Goal: Find specific page/section: Find specific page/section

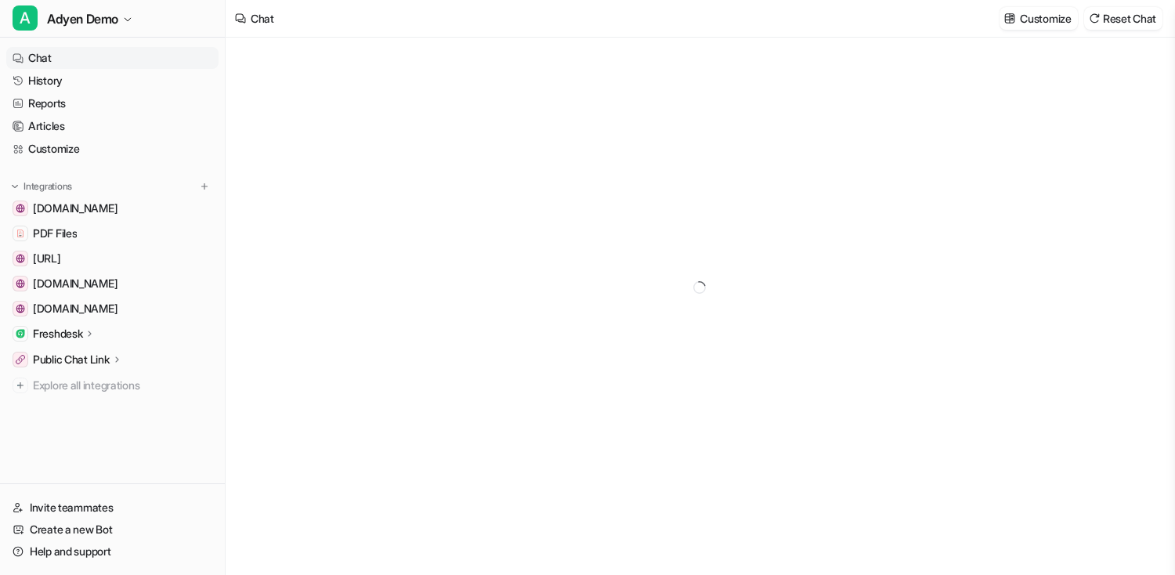
type textarea "**********"
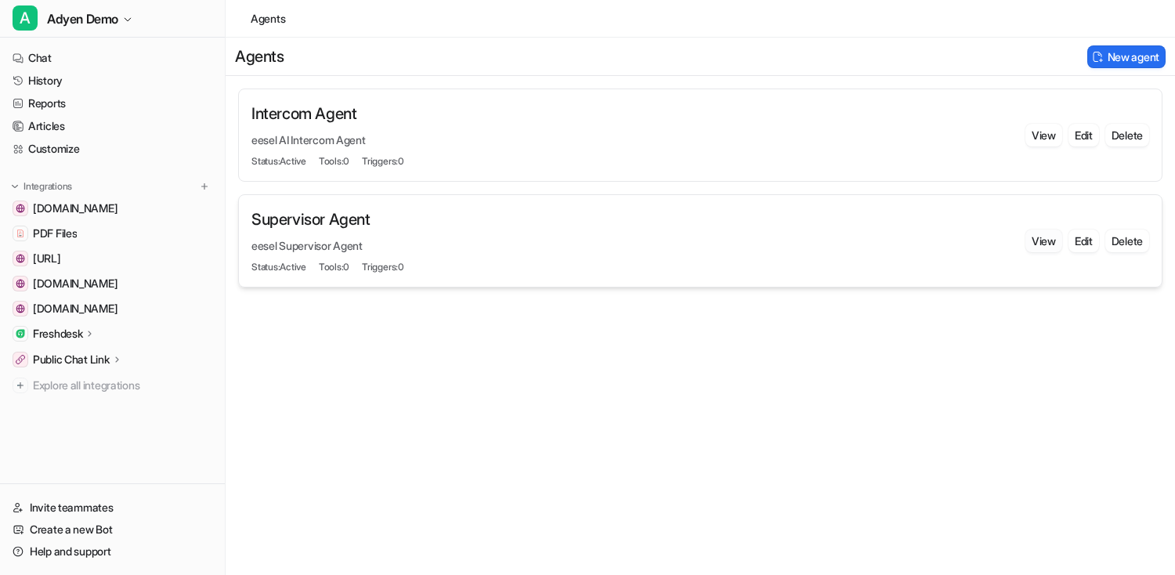
click at [1033, 243] on button "View" at bounding box center [1043, 240] width 37 height 23
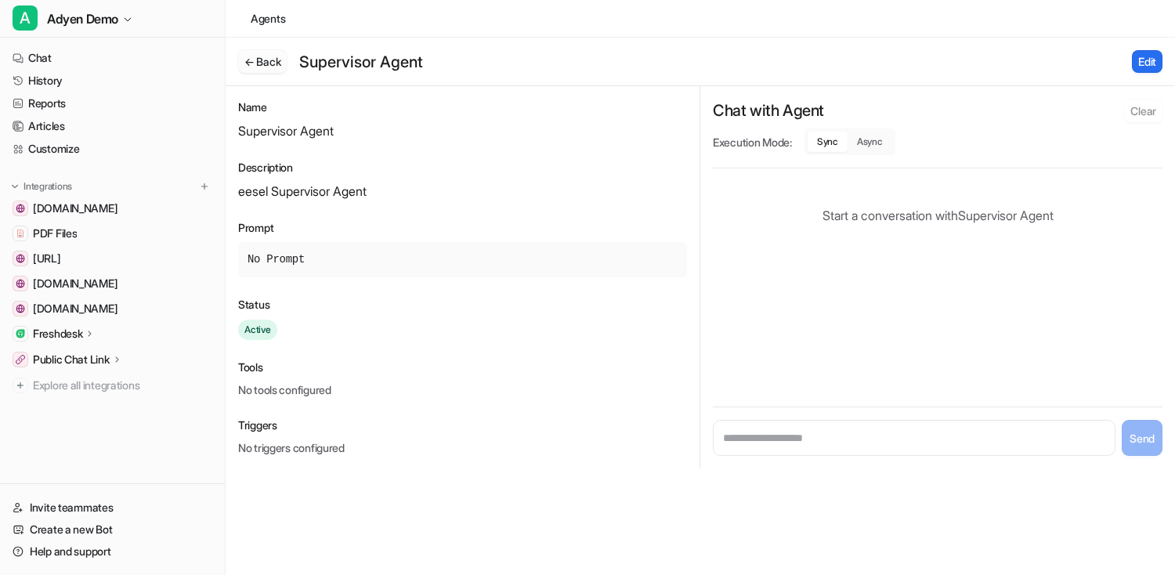
click at [258, 64] on button "← Back" at bounding box center [262, 61] width 49 height 23
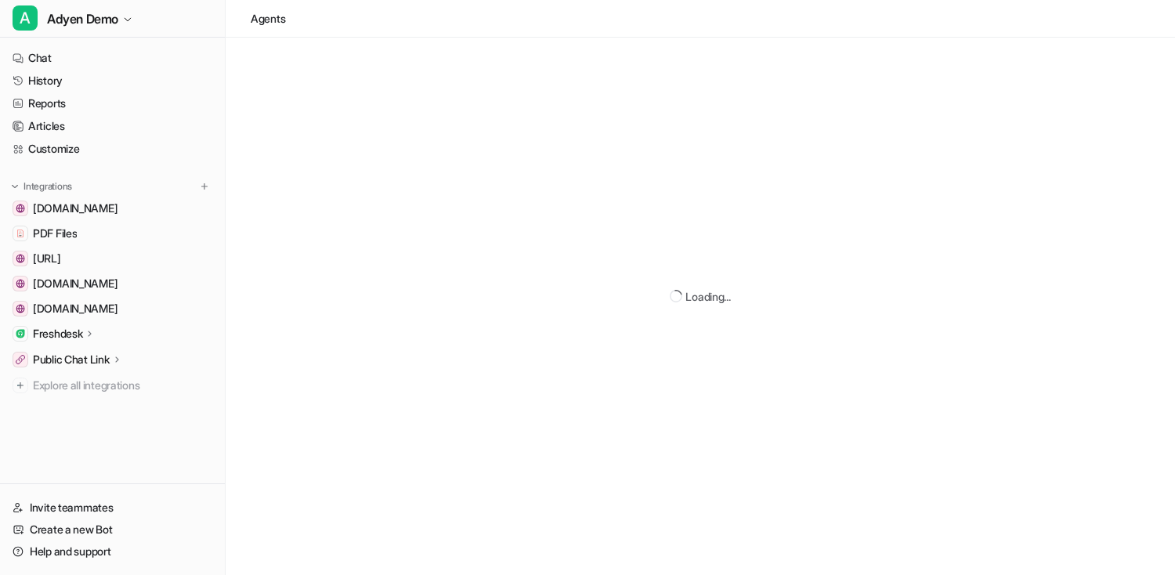
click at [252, 20] on div "Agents" at bounding box center [268, 18] width 34 height 16
click at [272, 20] on div "Agents" at bounding box center [268, 18] width 34 height 16
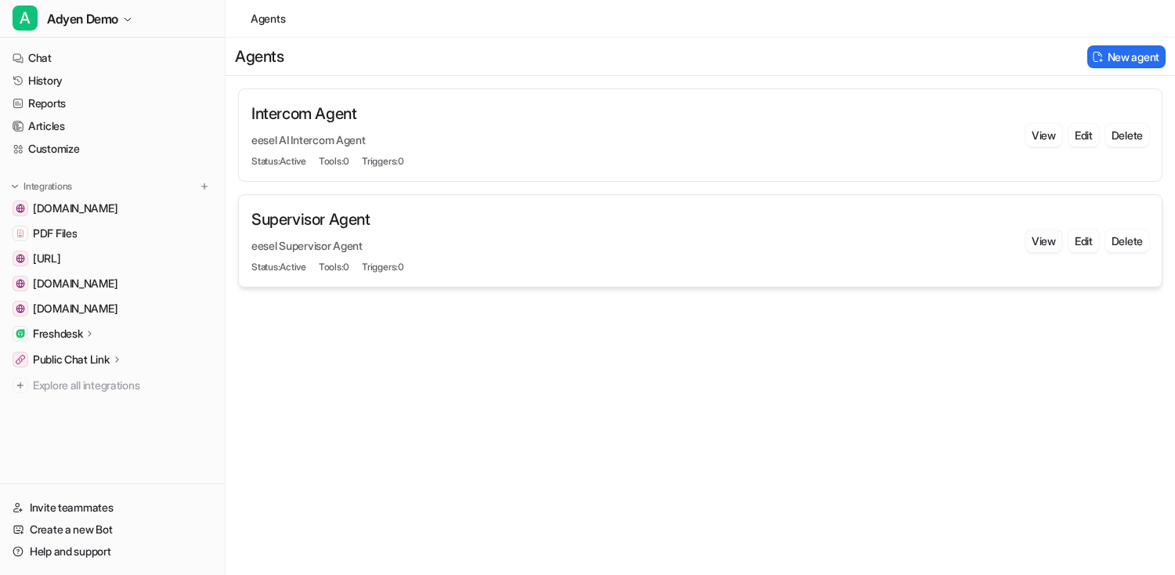
click at [1041, 244] on button "View" at bounding box center [1043, 240] width 37 height 23
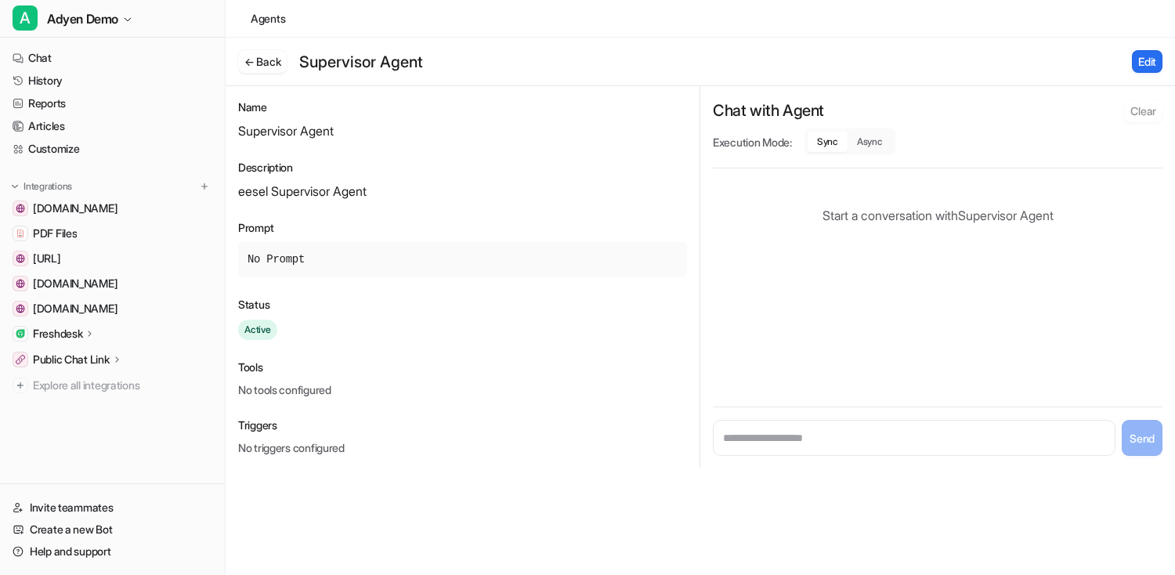
click at [397, 74] on div "← Back Supervisor Agent Edit" at bounding box center [700, 62] width 949 height 49
click at [402, 62] on h1 "Supervisor Agent" at bounding box center [361, 62] width 124 height 22
click at [423, 62] on h1 "Supervisor Agent" at bounding box center [361, 62] width 124 height 22
